Goal: Task Accomplishment & Management: Manage account settings

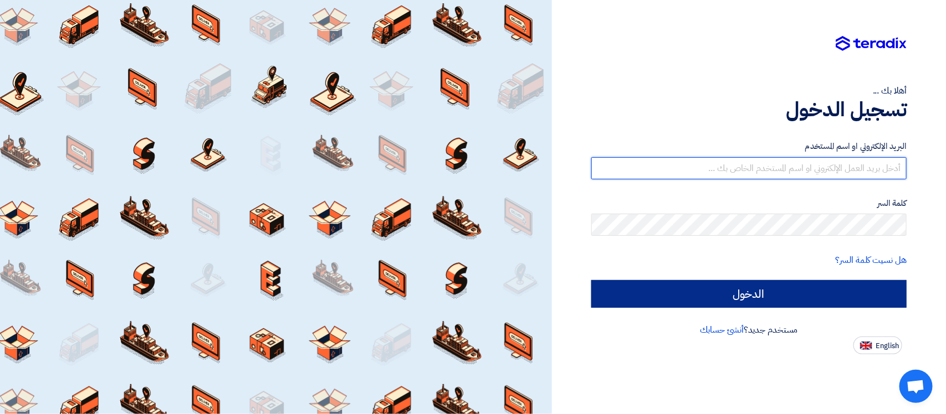
type input "[EMAIL_ADDRESS][DOMAIN_NAME]"
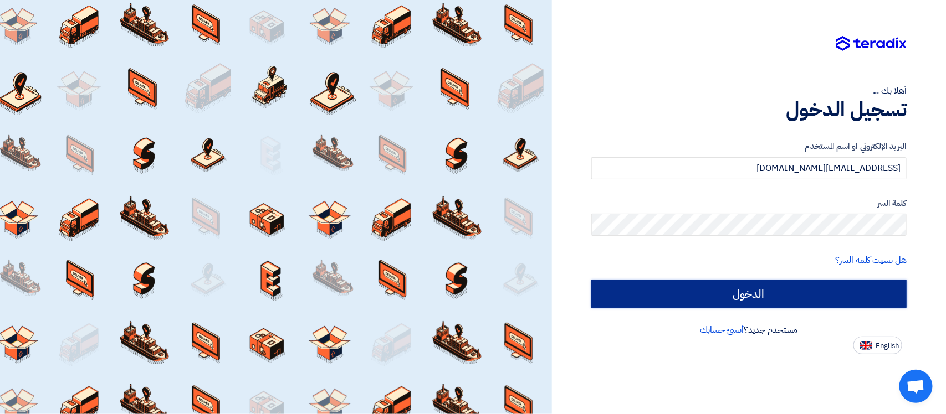
click at [751, 294] on input "الدخول" at bounding box center [748, 294] width 315 height 28
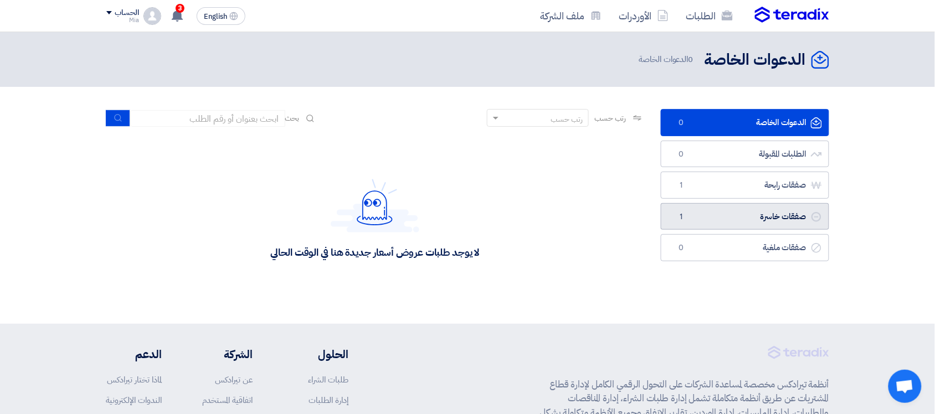
click at [765, 218] on link "صفقات خاسرة صفقات خاسرة 1" at bounding box center [745, 216] width 168 height 27
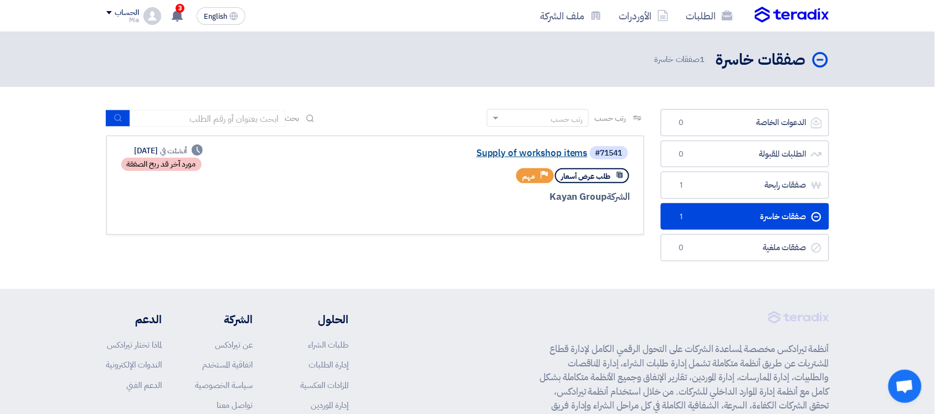
click at [545, 153] on link "Supply of workshop items" at bounding box center [477, 154] width 222 height 10
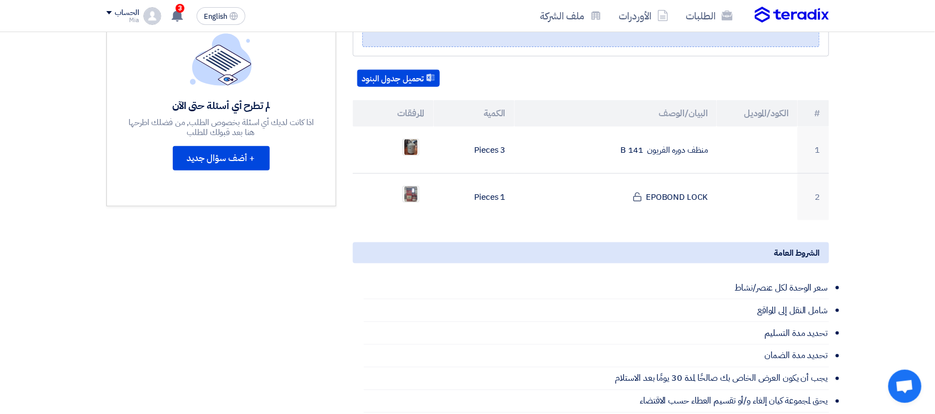
scroll to position [277, 0]
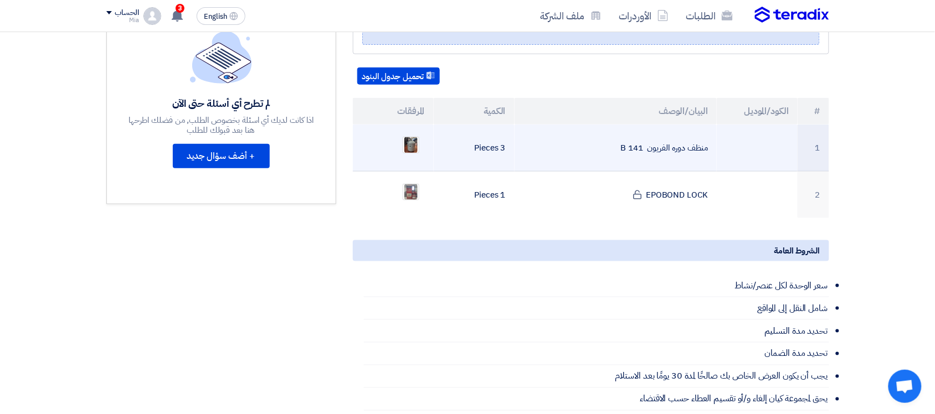
click at [657, 143] on td "منظف دوره الفريون 141 B" at bounding box center [616, 148] width 202 height 47
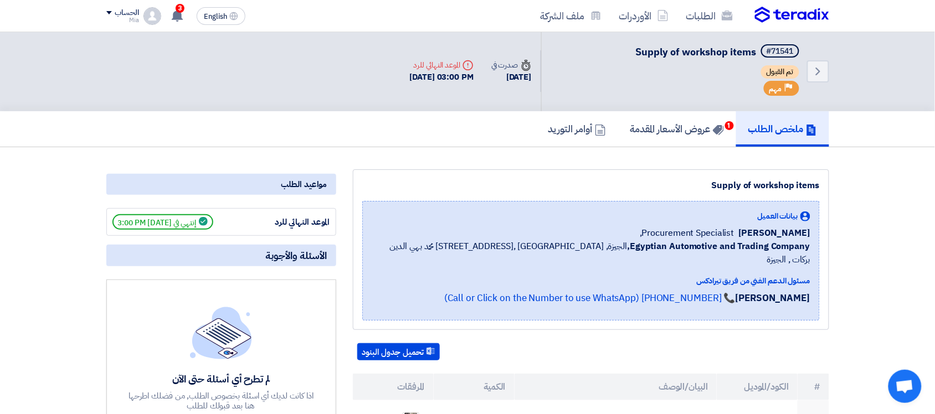
scroll to position [0, 0]
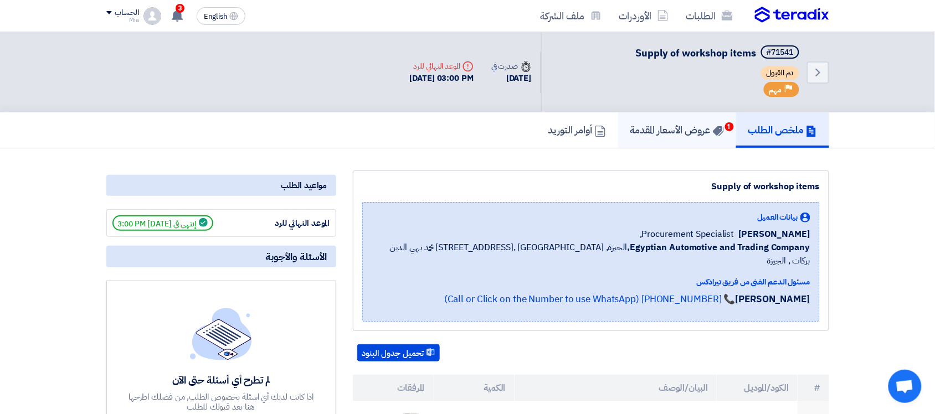
click at [693, 124] on h5 "عروض الأسعار المقدمة 1" at bounding box center [678, 130] width 94 height 13
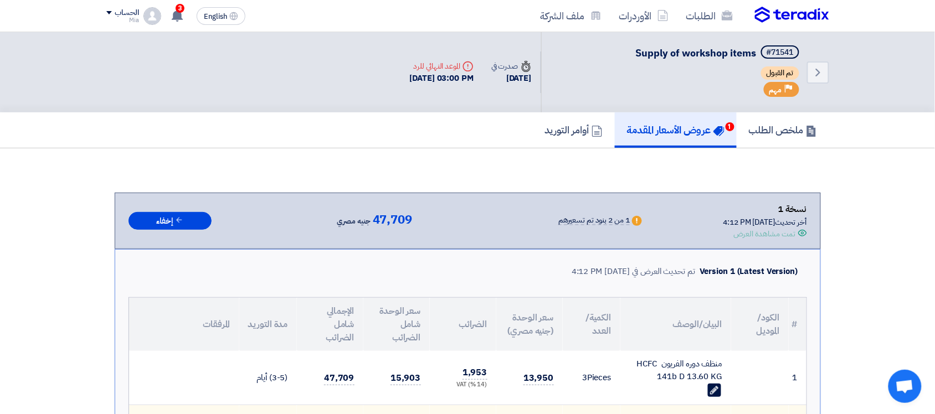
click at [726, 228] on div "Offer is Seen تمت مشاهدة العرض" at bounding box center [766, 234] width 84 height 12
click at [710, 18] on link "الطلبات" at bounding box center [710, 16] width 64 height 26
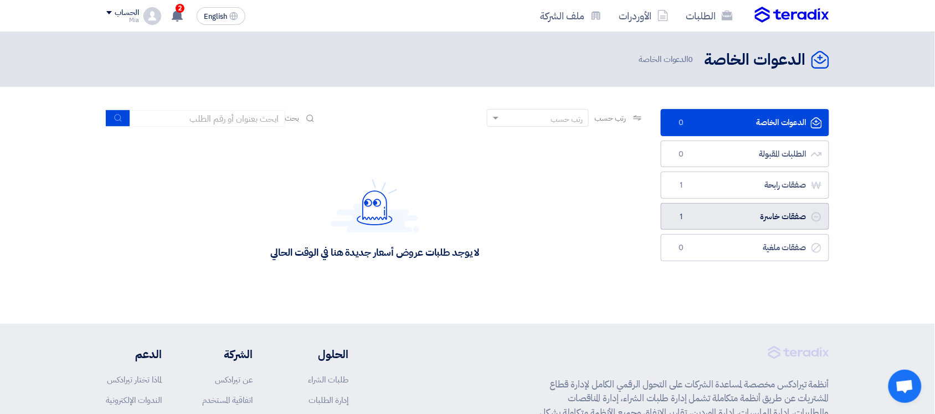
click at [702, 215] on link "صفقات خاسرة صفقات خاسرة 1" at bounding box center [745, 216] width 168 height 27
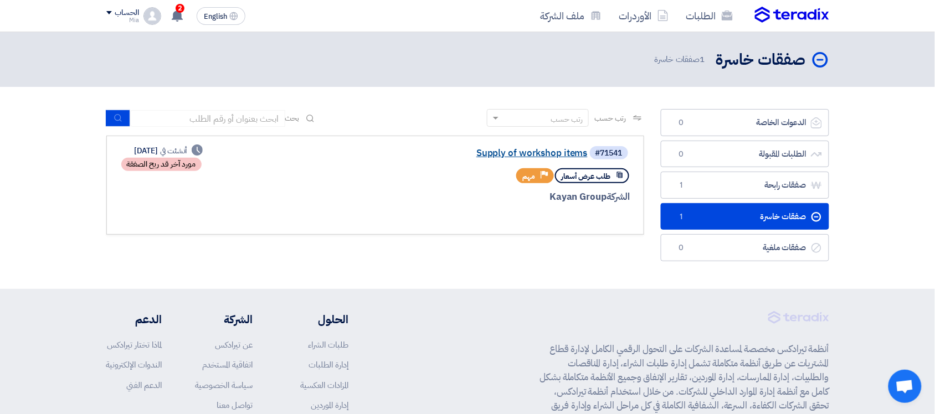
click at [534, 150] on link "Supply of workshop items" at bounding box center [477, 154] width 222 height 10
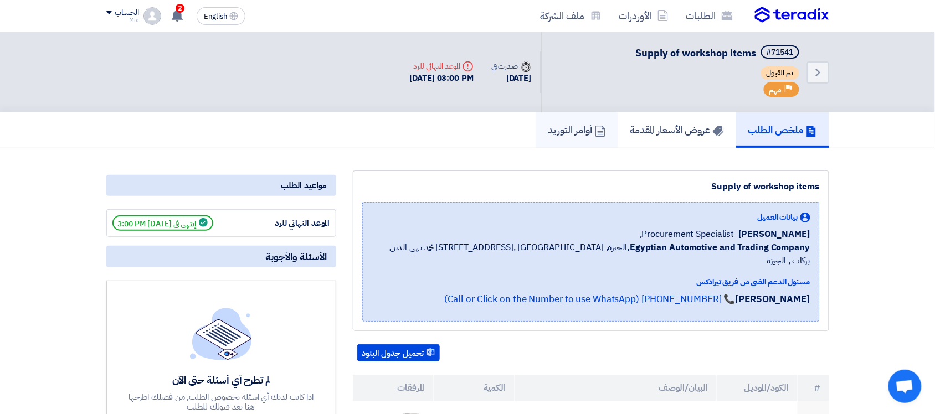
click at [566, 128] on h5 "أوامر التوريد" at bounding box center [578, 130] width 58 height 13
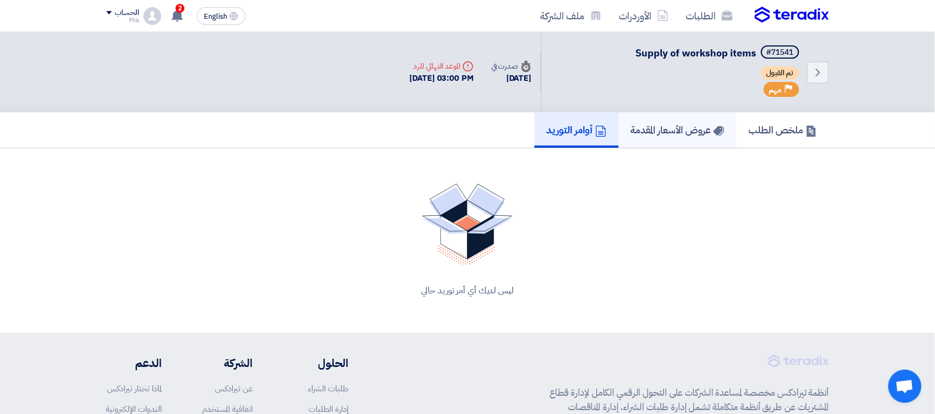
click at [631, 129] on h5 "عروض الأسعار المقدمة" at bounding box center [678, 130] width 94 height 13
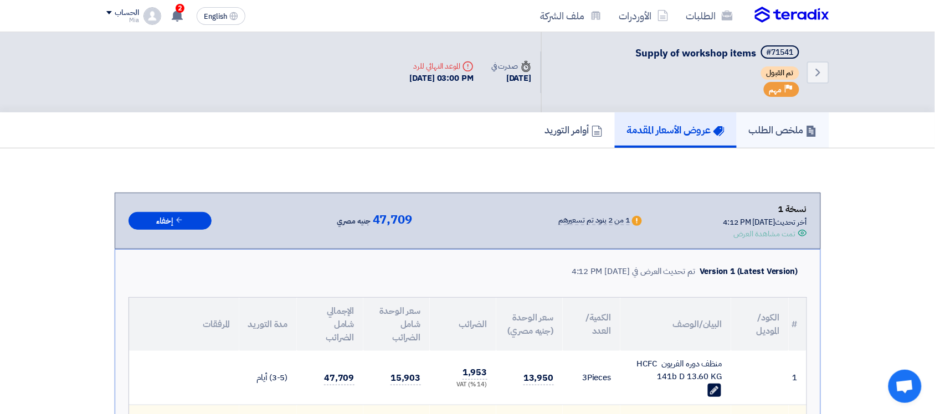
click at [766, 130] on h5 "ملخص الطلب" at bounding box center [783, 130] width 68 height 13
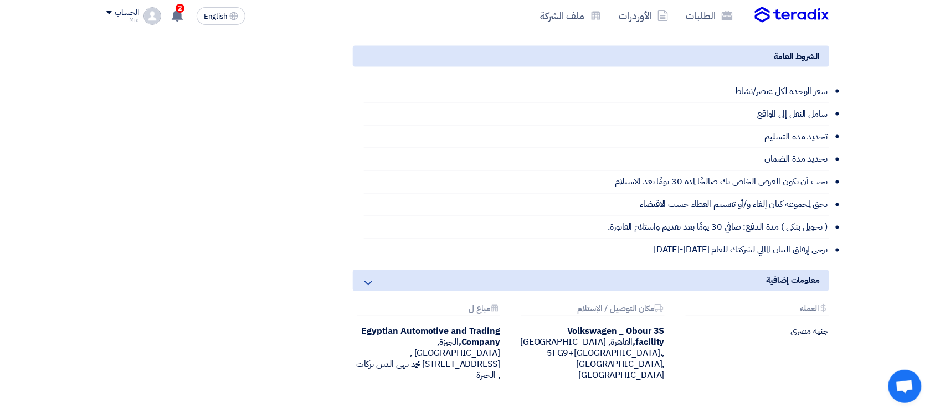
scroll to position [470, 0]
